Goal: Answer question/provide support

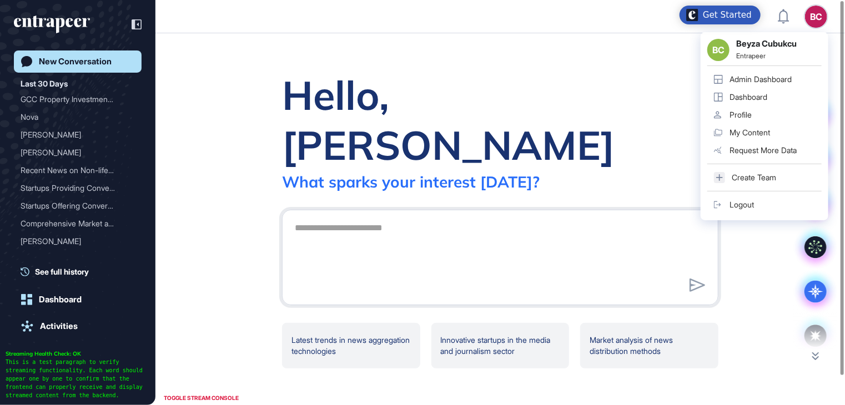
drag, startPoint x: 758, startPoint y: 82, endPoint x: 734, endPoint y: 72, distance: 25.9
click at [758, 82] on div "Admin Dashboard" at bounding box center [760, 79] width 62 height 9
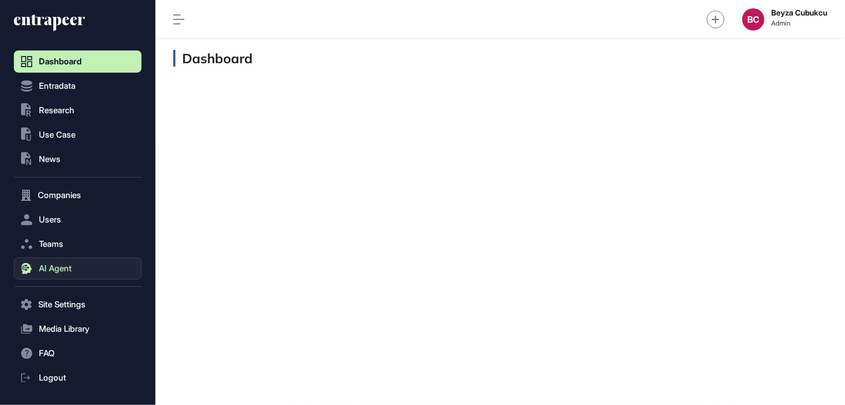
click at [64, 265] on span "AI Agent" at bounding box center [55, 268] width 33 height 9
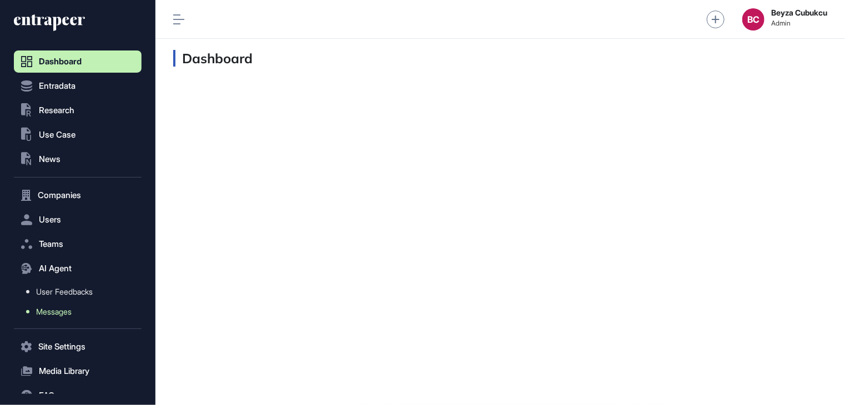
click at [63, 309] on span "Messages" at bounding box center [54, 311] width 36 height 9
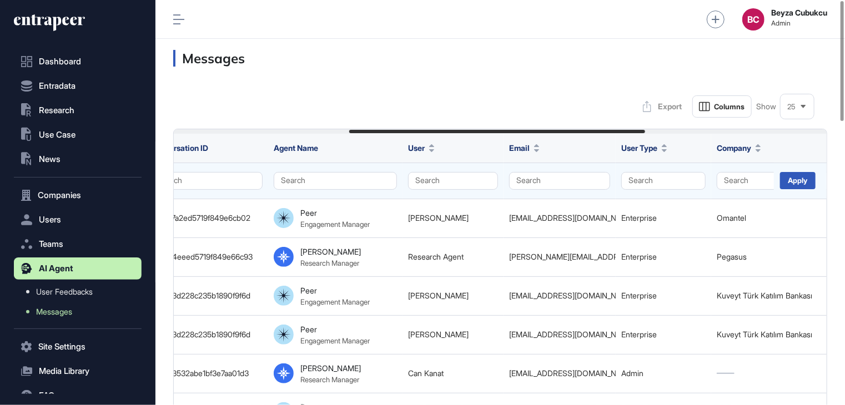
scroll to position [0, 388]
click at [463, 180] on button "Search" at bounding box center [451, 181] width 90 height 18
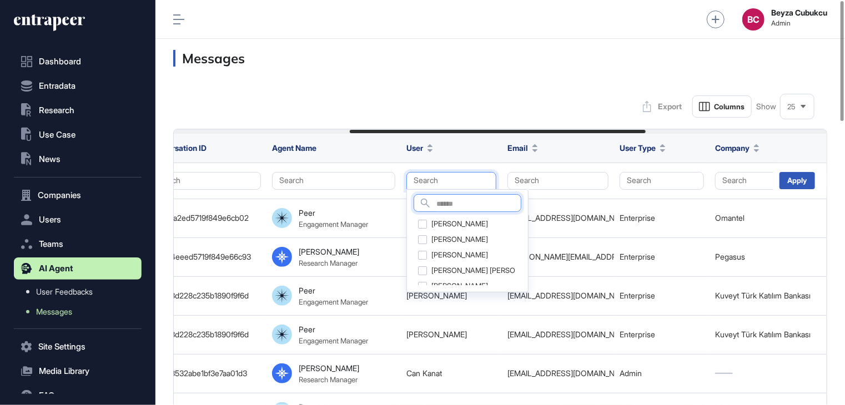
click at [460, 209] on input "text" at bounding box center [478, 204] width 84 height 15
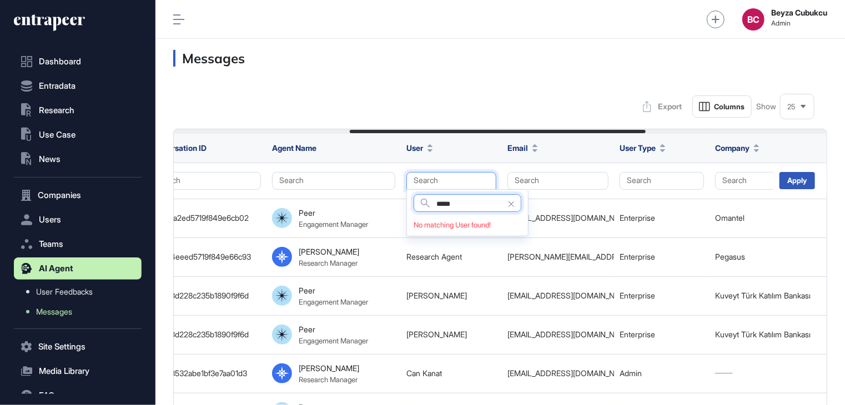
click at [466, 201] on input "*****" at bounding box center [478, 204] width 84 height 15
type input "***"
click at [466, 201] on input "***" at bounding box center [478, 204] width 84 height 15
type input "**"
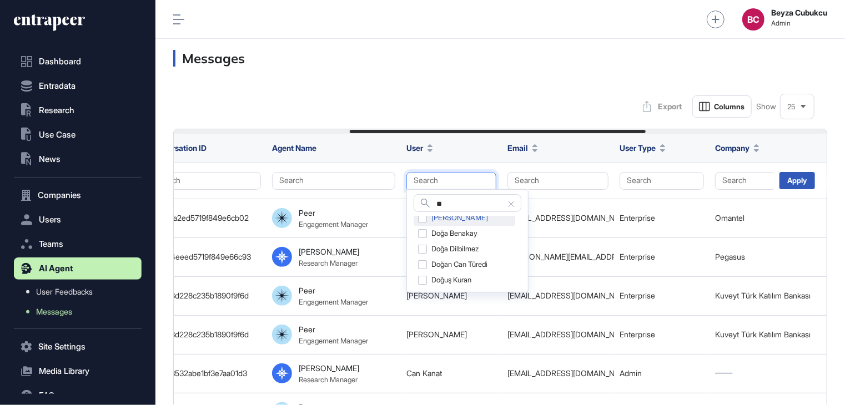
scroll to position [56, 0]
click at [460, 261] on div "Doğuş Kuran" at bounding box center [465, 262] width 102 height 16
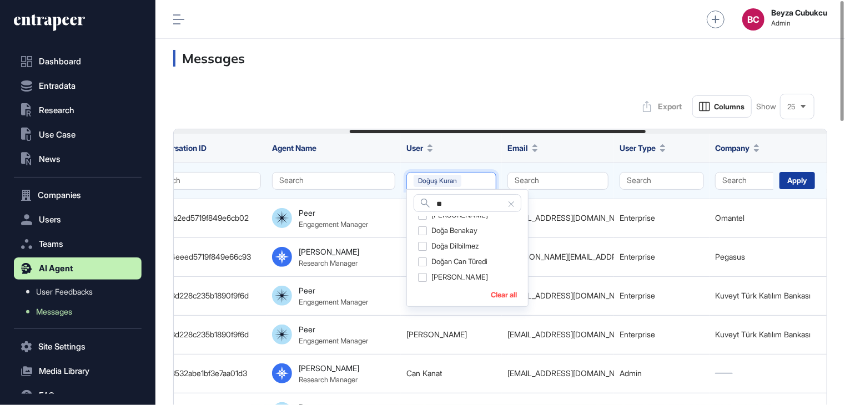
click at [790, 179] on div "Apply" at bounding box center [797, 180] width 36 height 17
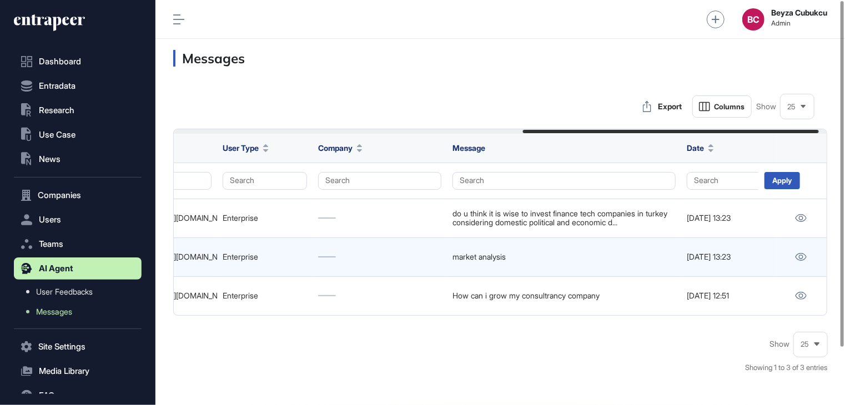
scroll to position [0, 788]
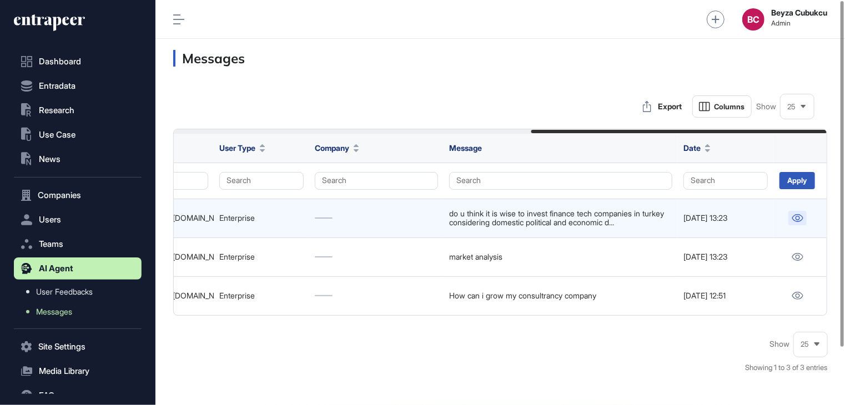
click at [799, 221] on icon at bounding box center [797, 218] width 11 height 8
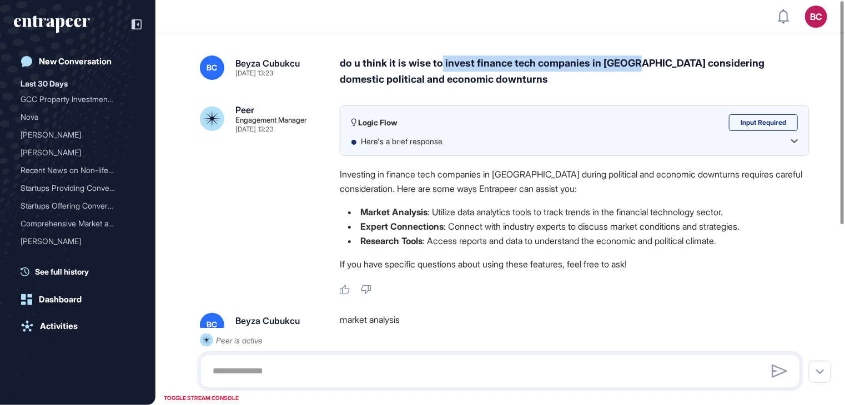
drag, startPoint x: 444, startPoint y: 58, endPoint x: 637, endPoint y: 63, distance: 192.7
click at [637, 63] on div "do u think it is wise to invest finance tech companies in turkey considering do…" at bounding box center [575, 72] width 470 height 32
copy div "invest finance tech companies in turkey"
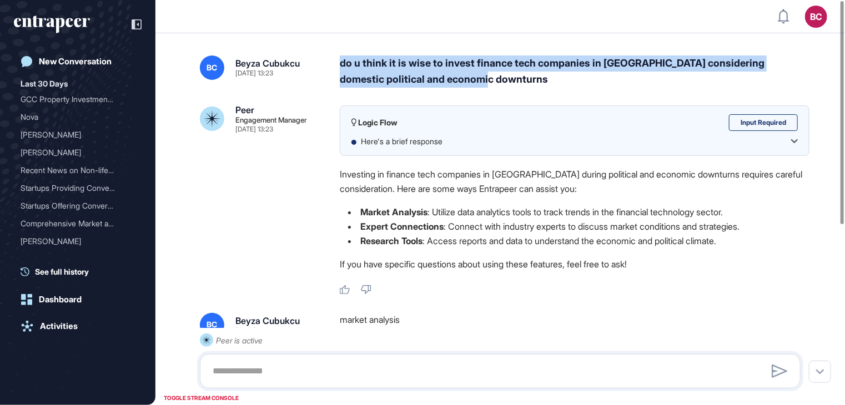
drag, startPoint x: 340, startPoint y: 57, endPoint x: 477, endPoint y: 90, distance: 141.6
click at [477, 90] on div "BC Beyza Cubukcu Jul 21, 2025 13:23 do u think it is wise to invest finance tec…" at bounding box center [499, 366] width 689 height 667
copy div "do u think it is wise to invest finance tech companies in turkey considering do…"
